Goal: Task Accomplishment & Management: Use online tool/utility

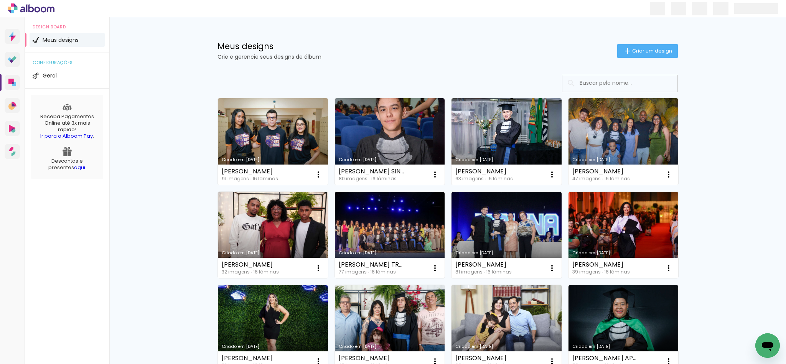
paste input "[PERSON_NAME]"
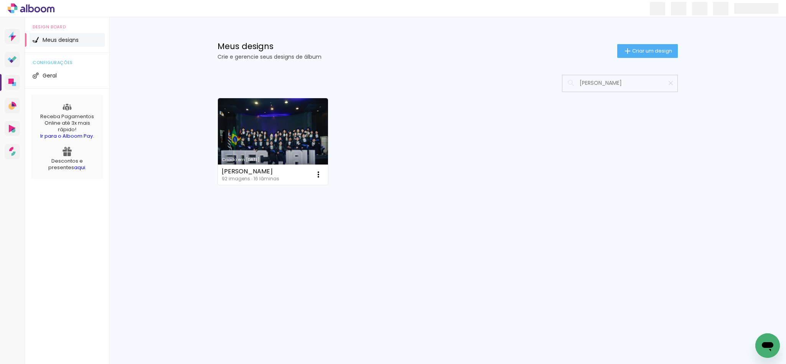
type input "[PERSON_NAME]"
type paper-input "[PERSON_NAME]"
click at [245, 129] on link "Criado em [DATE]" at bounding box center [273, 141] width 110 height 87
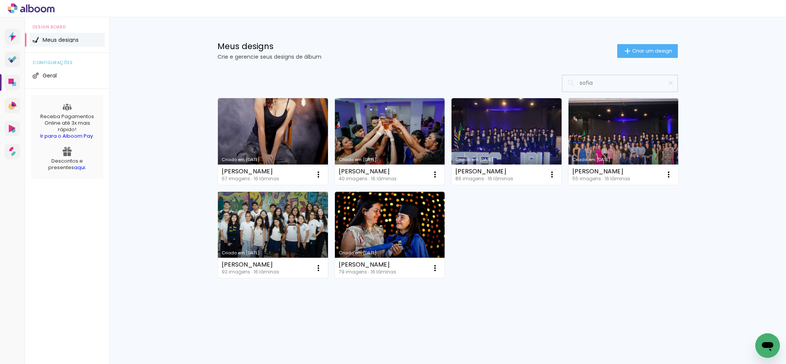
type input "sofia"
type paper-input "sofia"
click at [288, 216] on link "Criado em 18/02/25" at bounding box center [273, 235] width 110 height 87
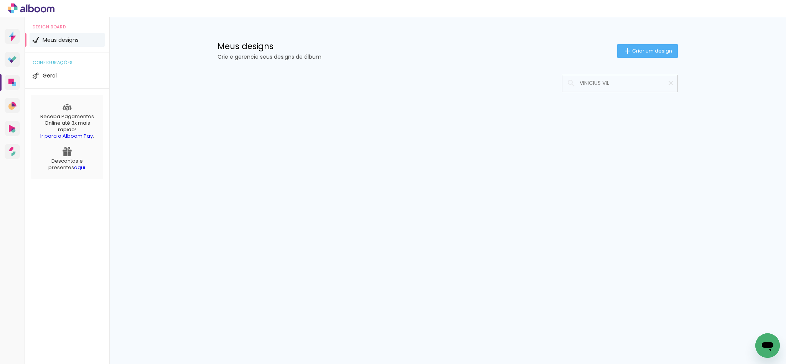
type input "VINICIUS VIL"
type paper-input "VINICIUS VIL"
click at [613, 86] on input "VINICIUS VIL" at bounding box center [624, 83] width 96 height 16
paste input "inícius Villela Moraes"
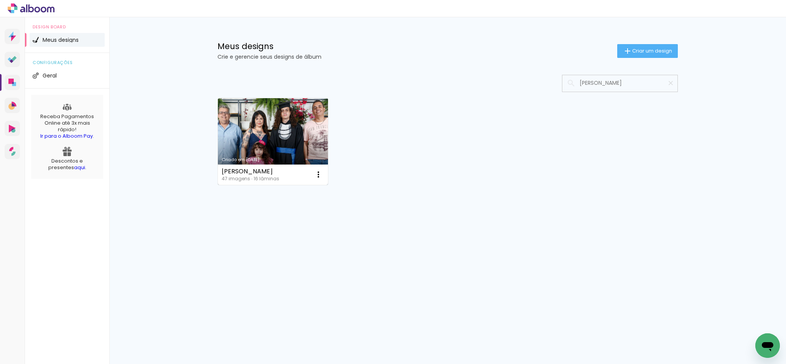
type input "[PERSON_NAME]"
type paper-input "[PERSON_NAME]"
click at [310, 141] on link "Criado em [DATE]" at bounding box center [273, 141] width 110 height 87
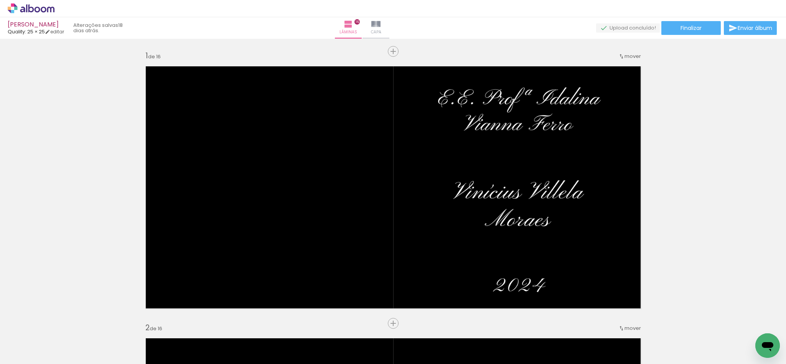
click at [381, 30] on span "Capa" at bounding box center [376, 32] width 10 height 7
